Goal: Information Seeking & Learning: Learn about a topic

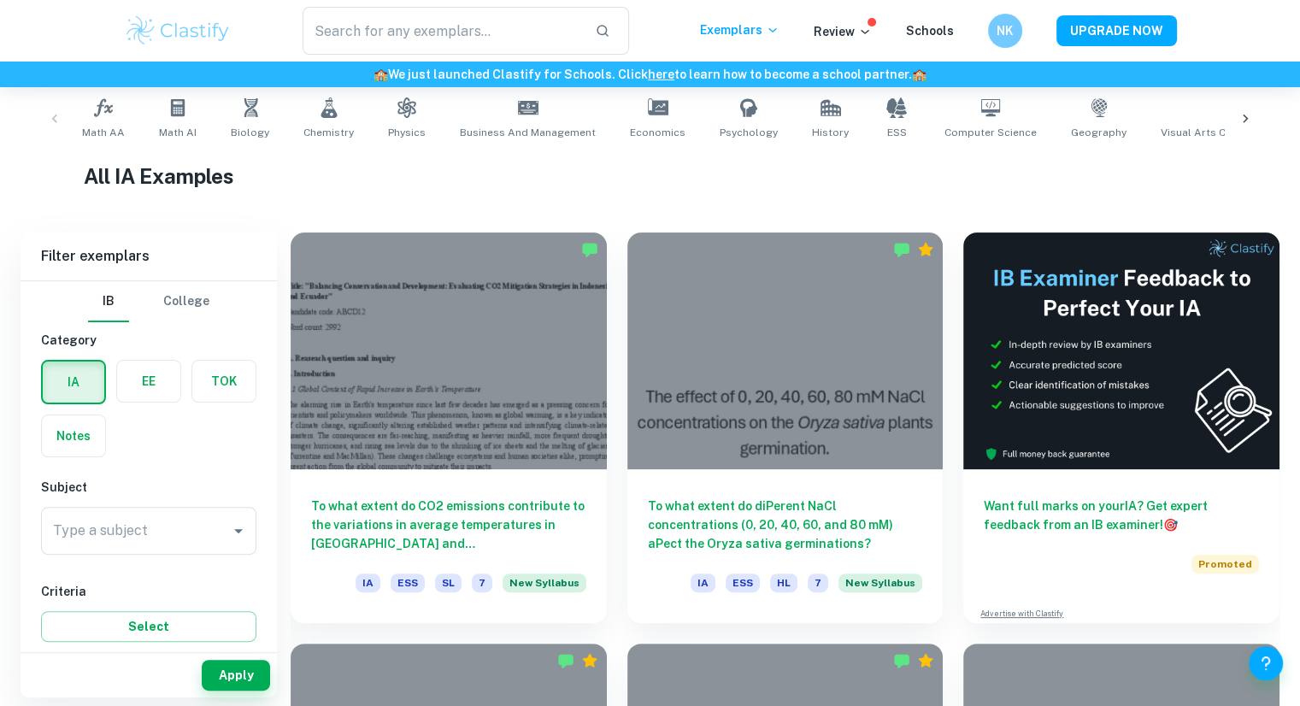
scroll to position [344, 0]
click at [138, 554] on div "Type a subject Type a subject" at bounding box center [148, 534] width 215 height 55
click at [147, 537] on input "Type a subject" at bounding box center [136, 530] width 174 height 32
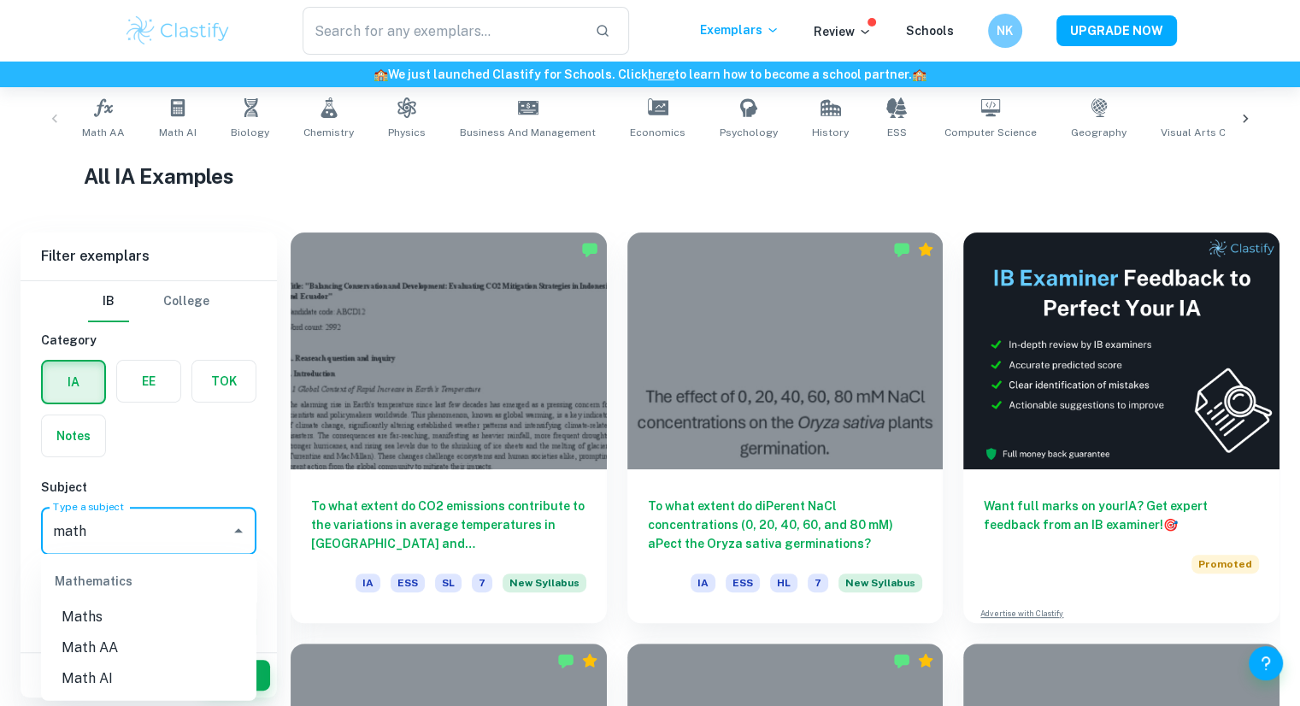
click at [147, 652] on li "Math AA" at bounding box center [148, 647] width 215 height 31
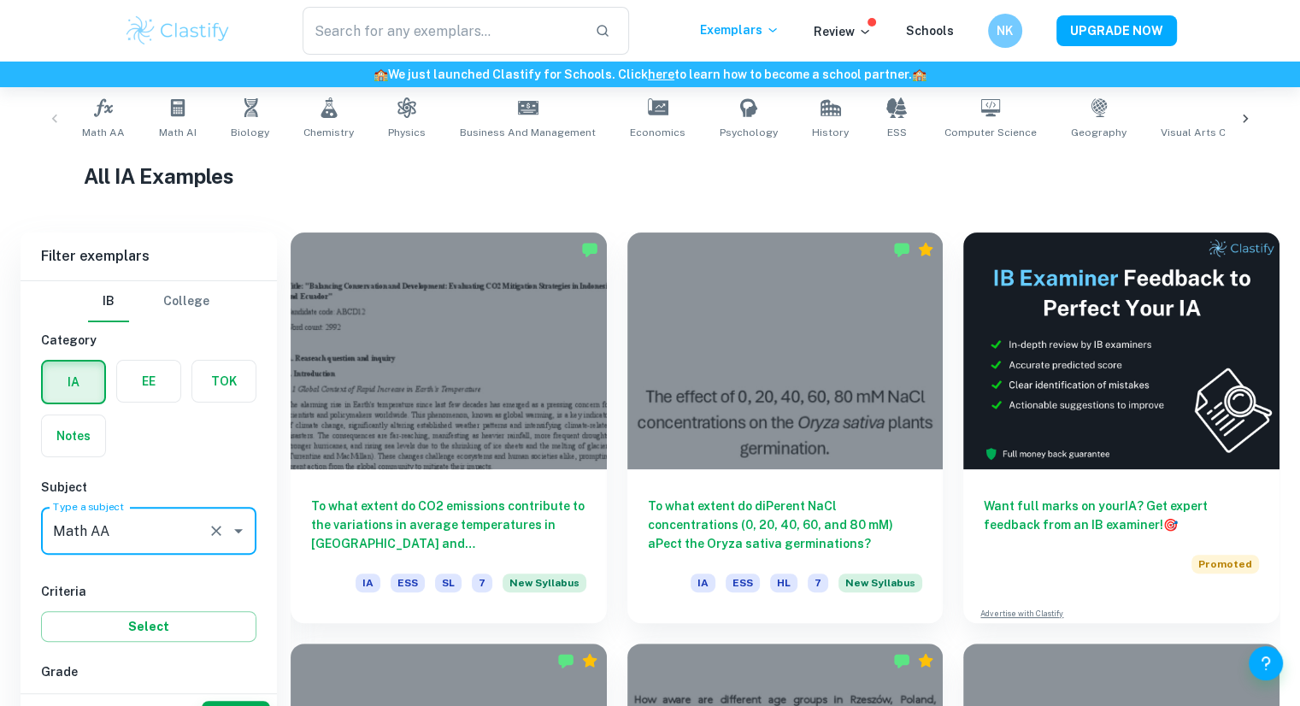
scroll to position [385, 0]
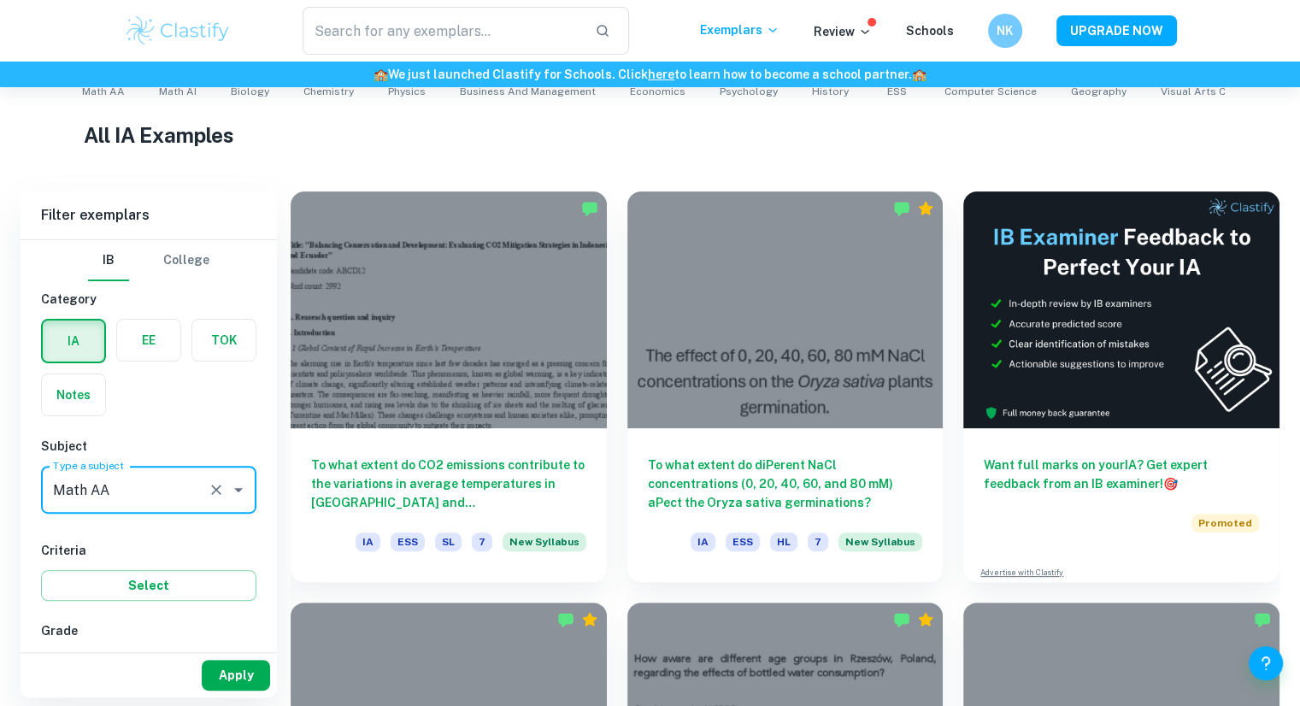
type input "Math AA"
click at [246, 678] on button "Apply" at bounding box center [236, 675] width 68 height 31
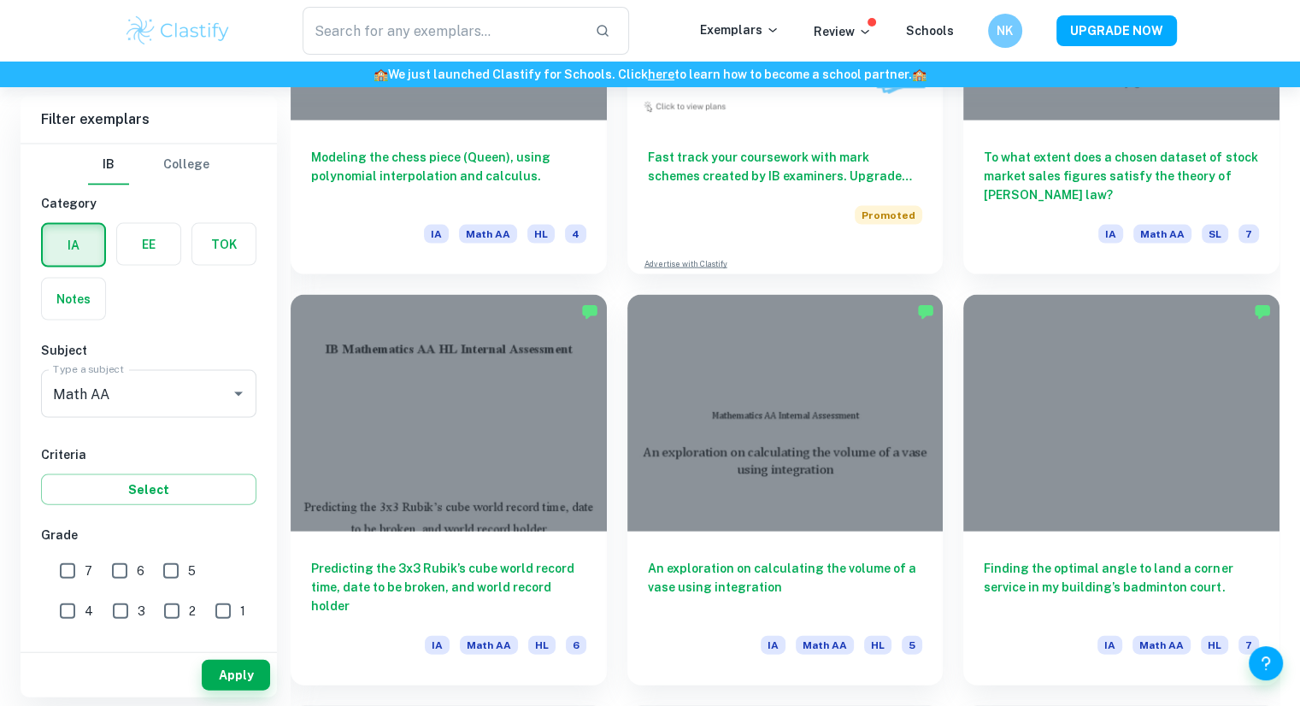
scroll to position [3572, 0]
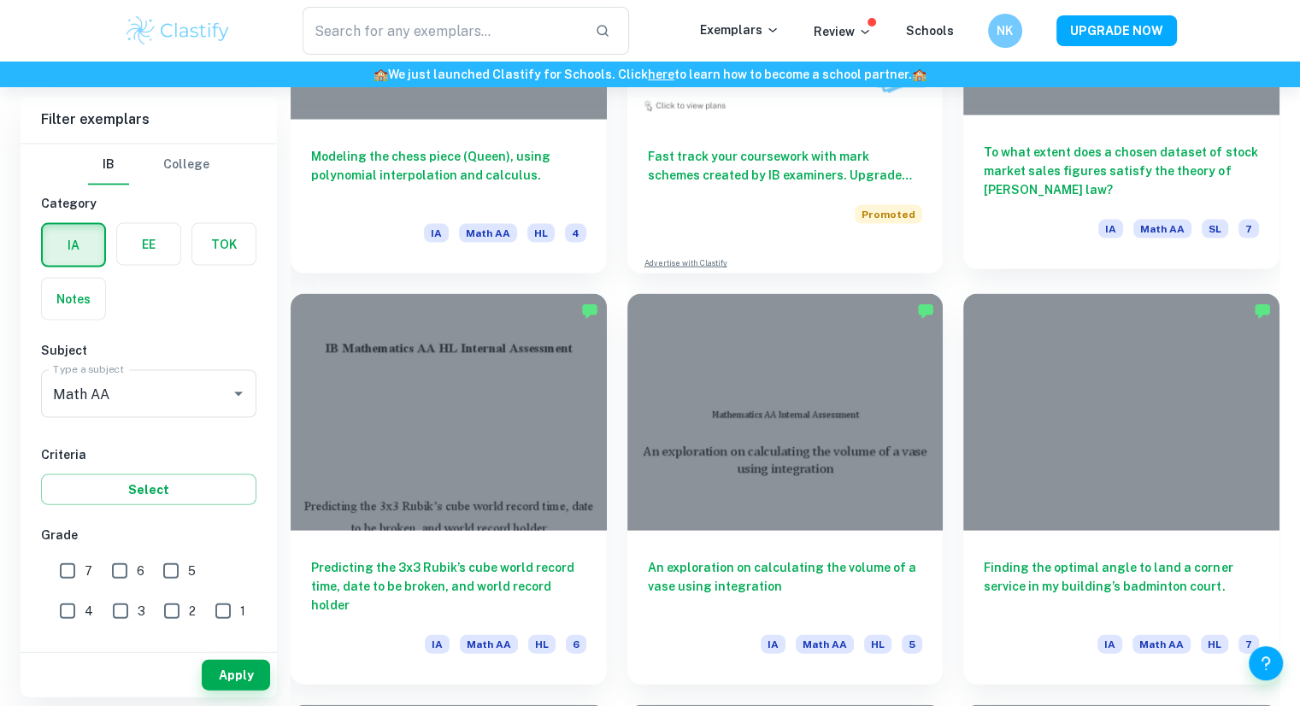
click at [1084, 179] on h6 "To what extent does a chosen dataset of stock market sales figures satisfy the …" at bounding box center [1121, 171] width 275 height 56
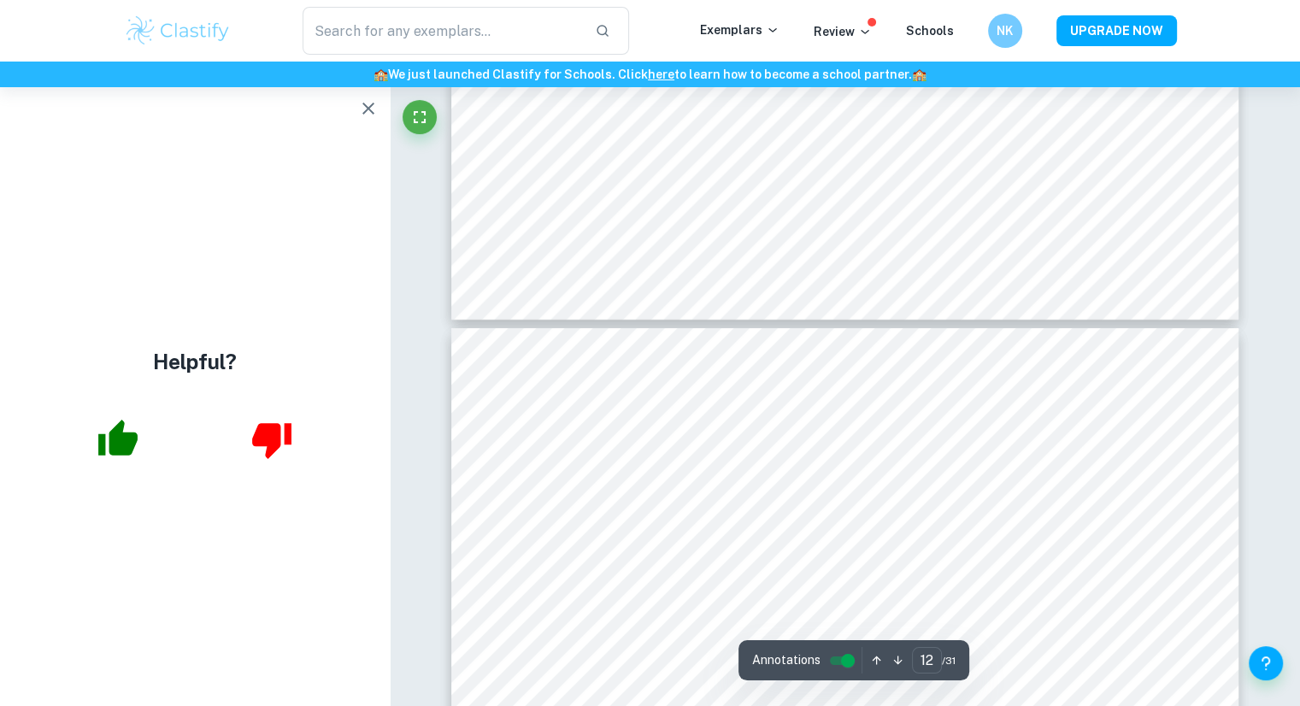
scroll to position [12500, 0]
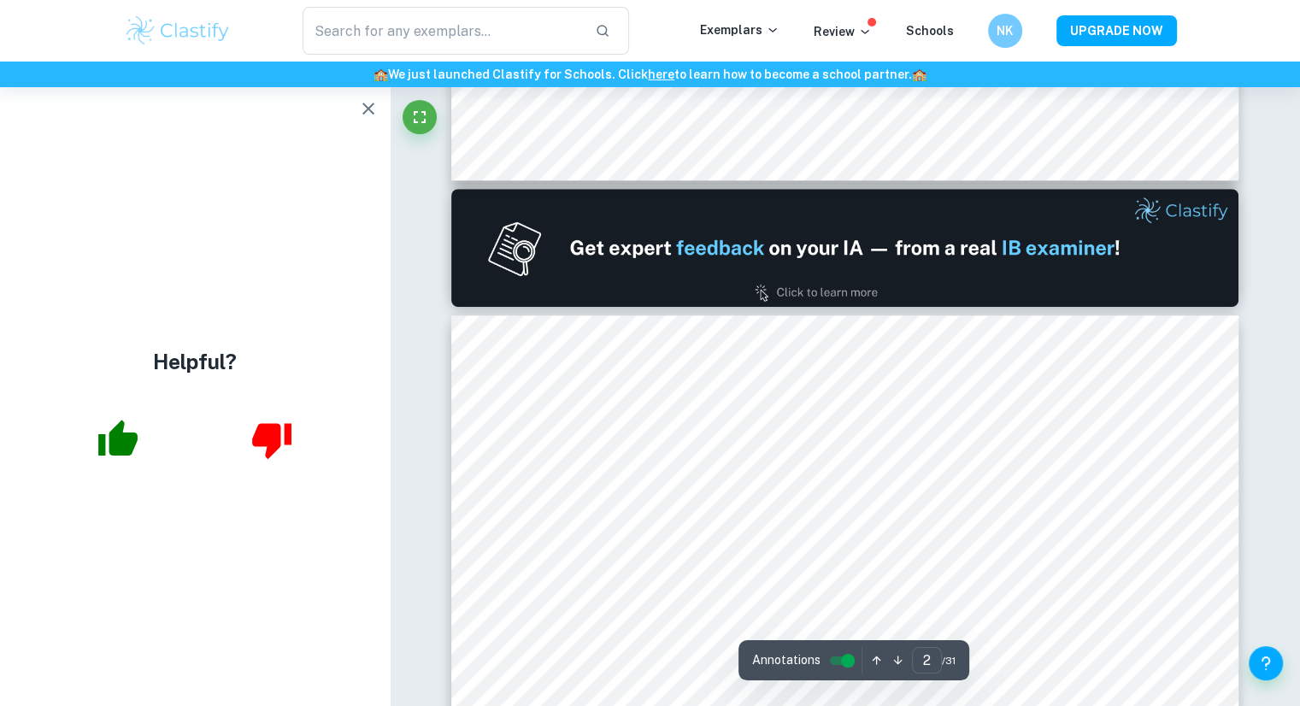
type input "1"
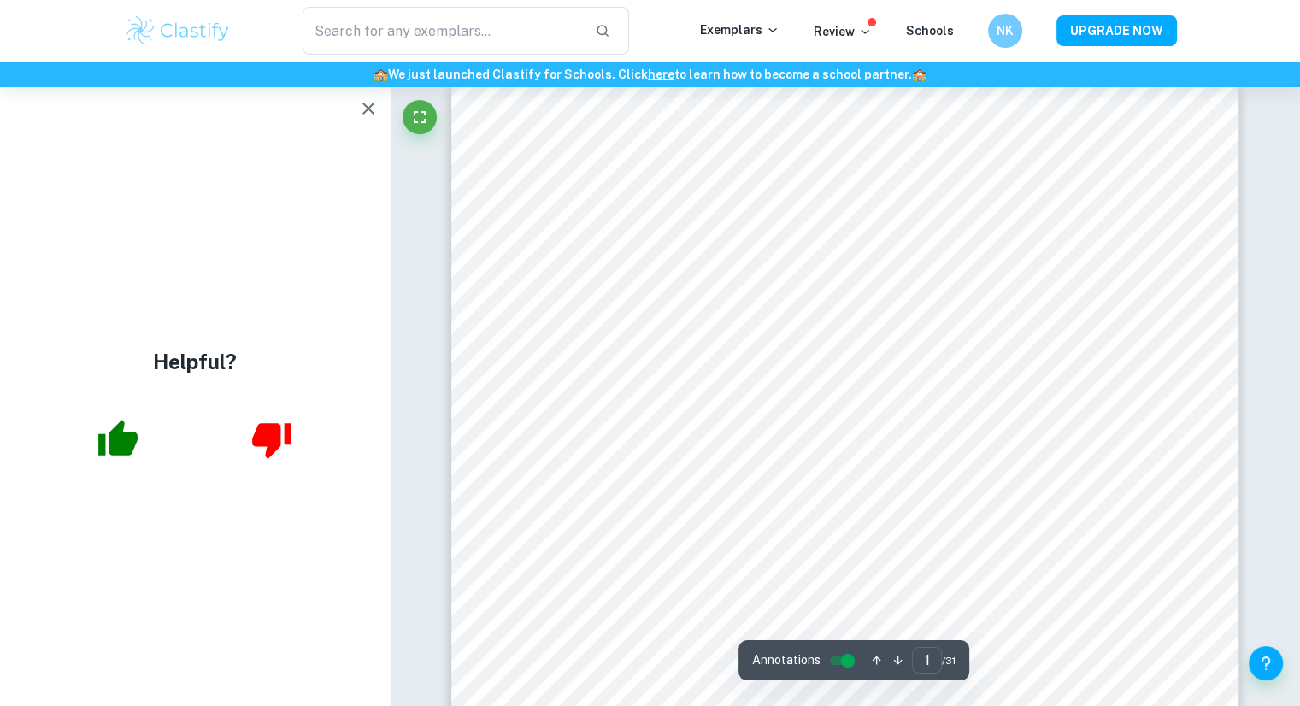
scroll to position [26, 0]
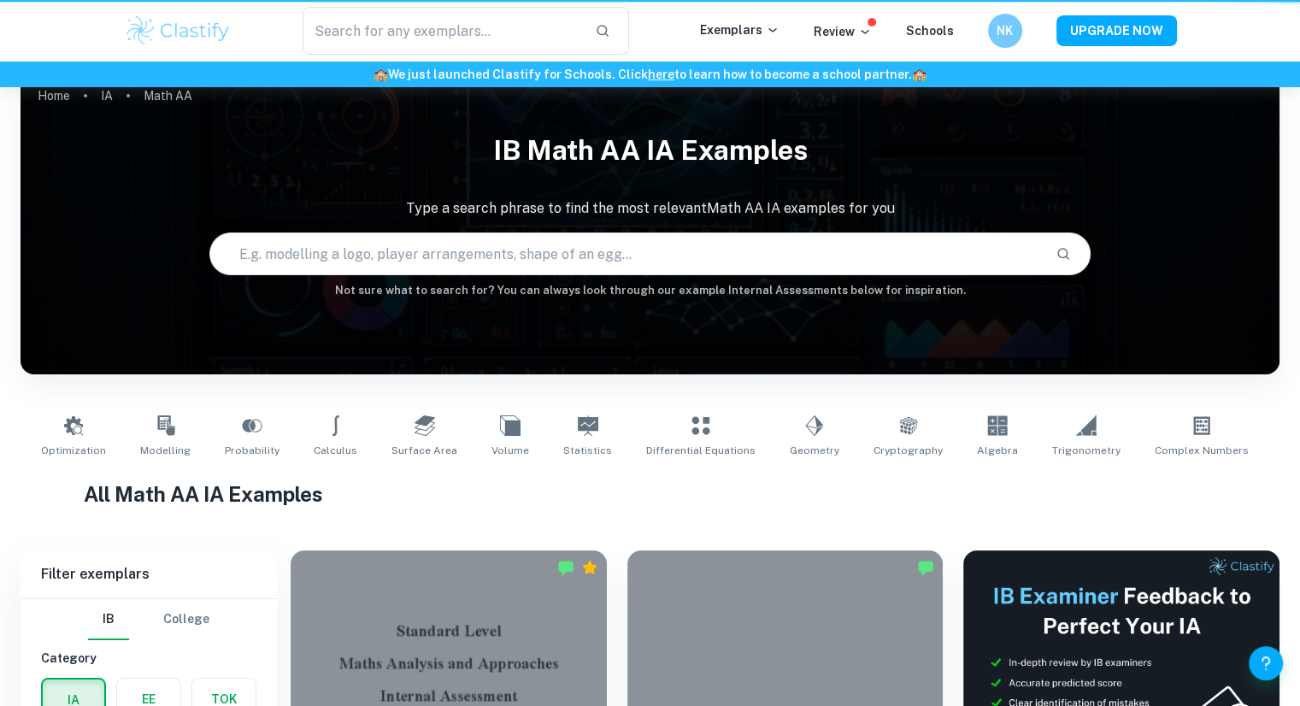
scroll to position [3572, 0]
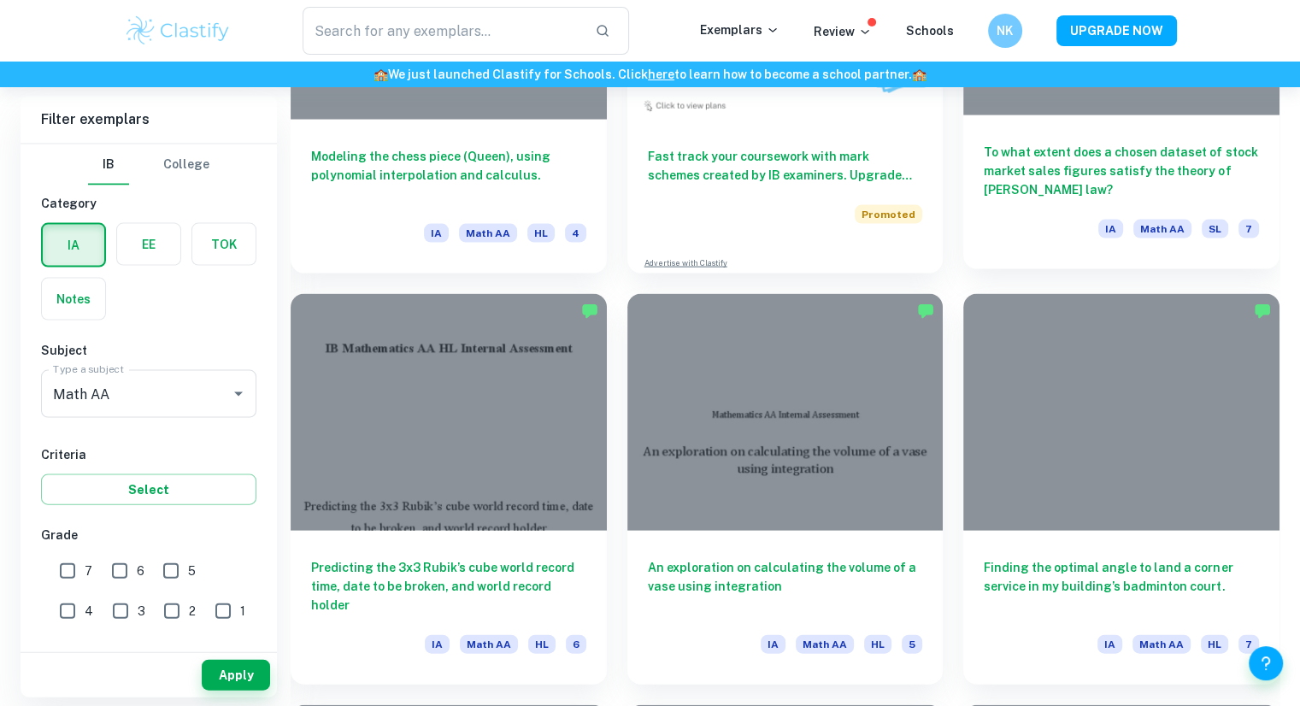
click at [1000, 144] on h6 "To what extent does a chosen dataset of stock market sales figures satisfy the …" at bounding box center [1121, 171] width 275 height 56
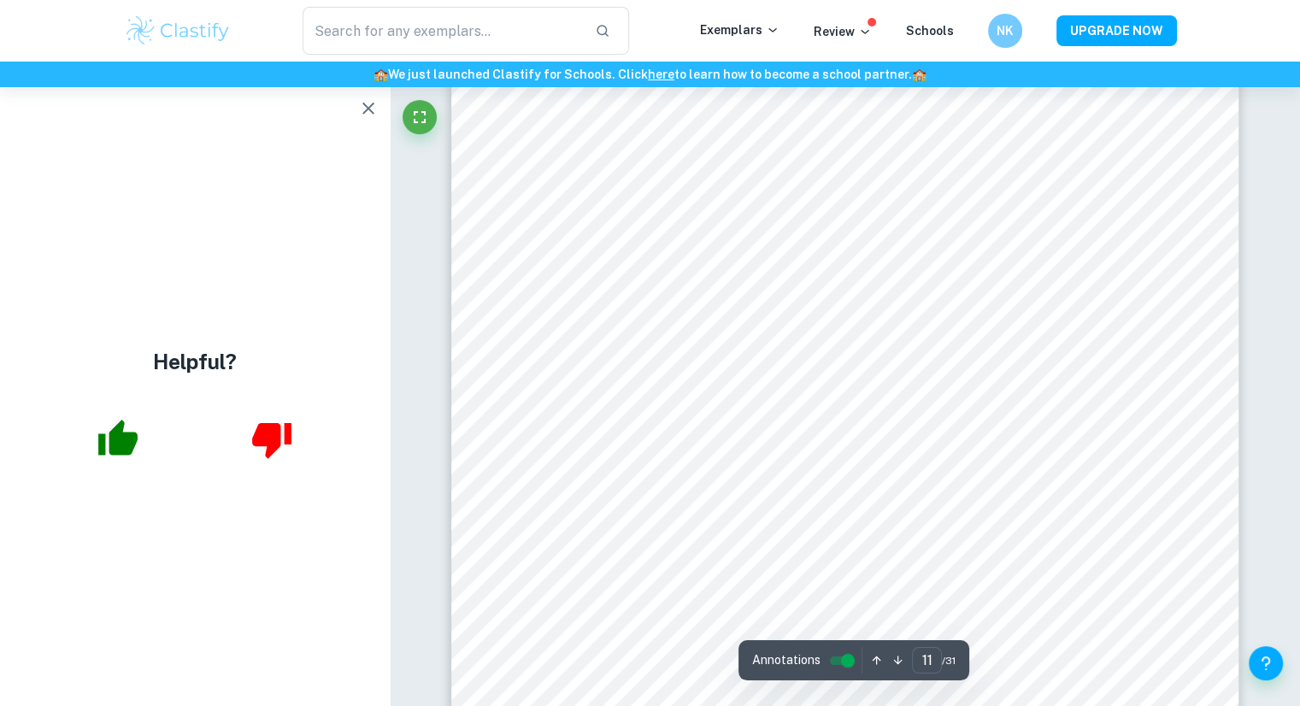
scroll to position [11697, 0]
type input "12"
